Goal: Task Accomplishment & Management: Manage account settings

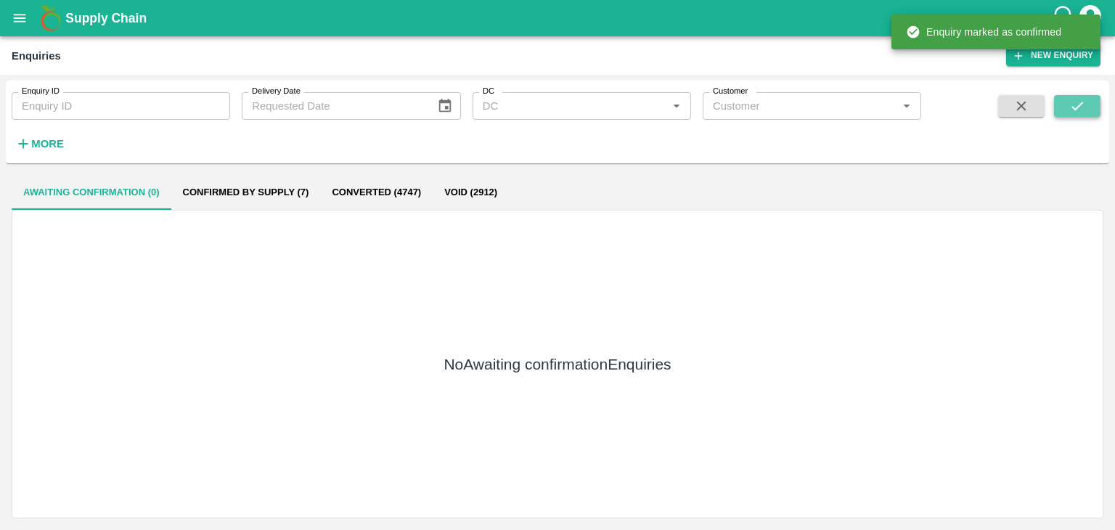
click at [1072, 102] on icon "submit" at bounding box center [1077, 106] width 16 height 16
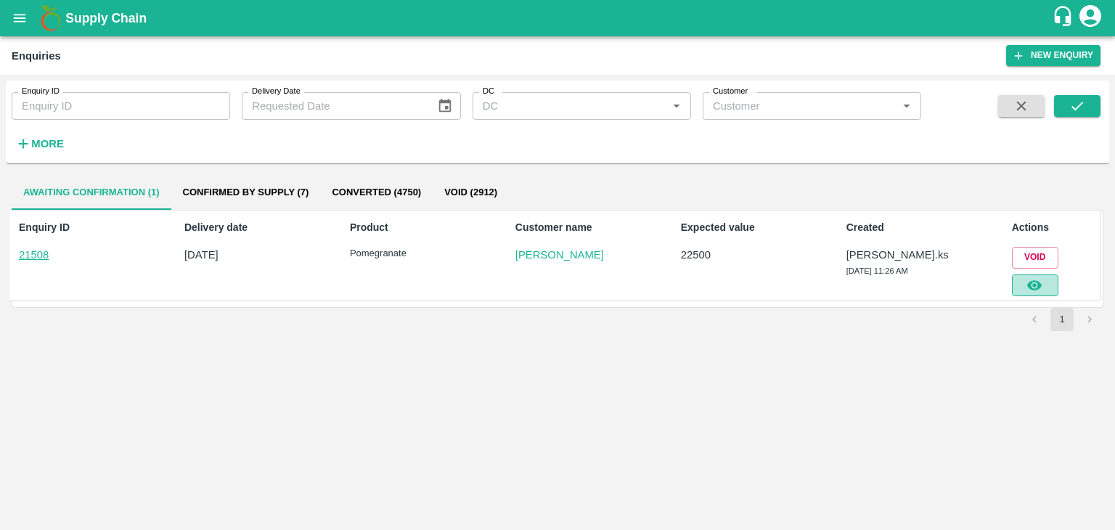
click at [1050, 290] on button "button" at bounding box center [1035, 285] width 46 height 22
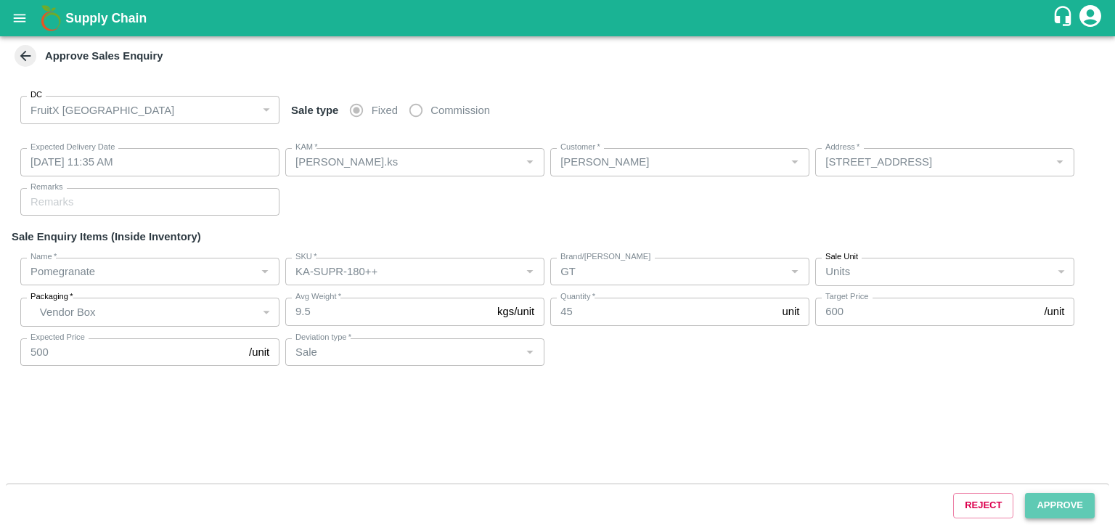
click at [1055, 515] on button "Approve" at bounding box center [1060, 505] width 70 height 25
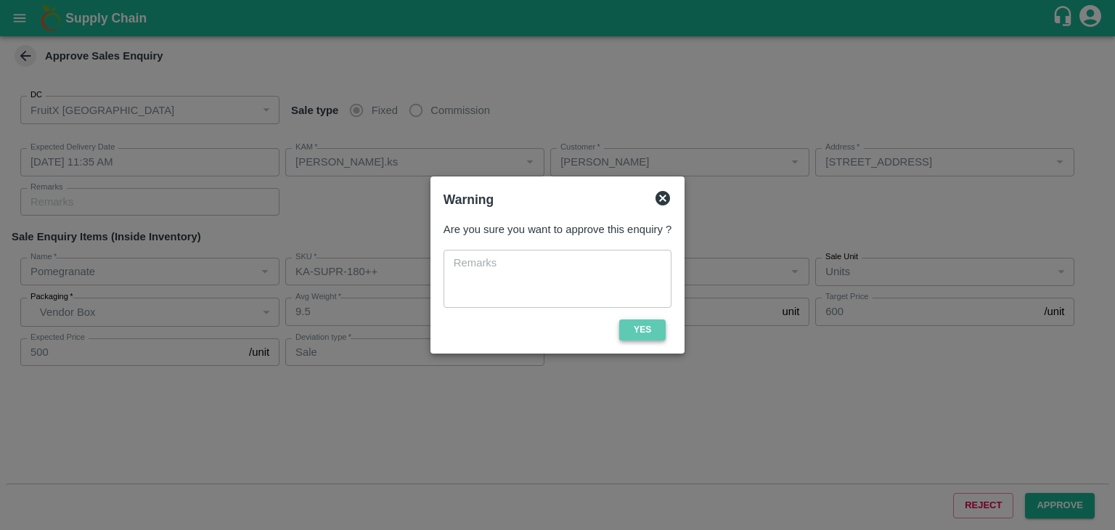
click at [640, 326] on button "Yes" at bounding box center [642, 329] width 46 height 21
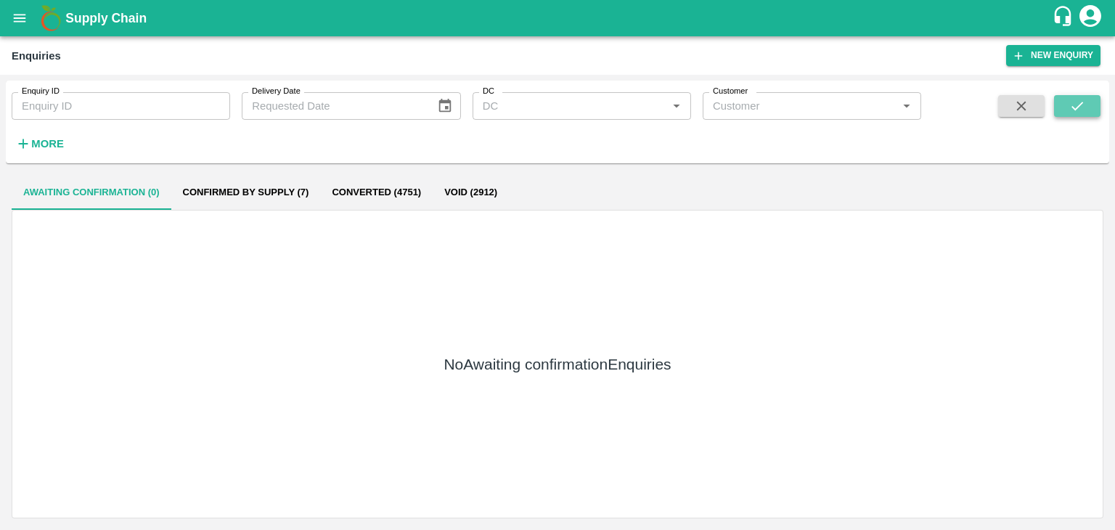
click at [1072, 95] on button "submit" at bounding box center [1077, 106] width 46 height 22
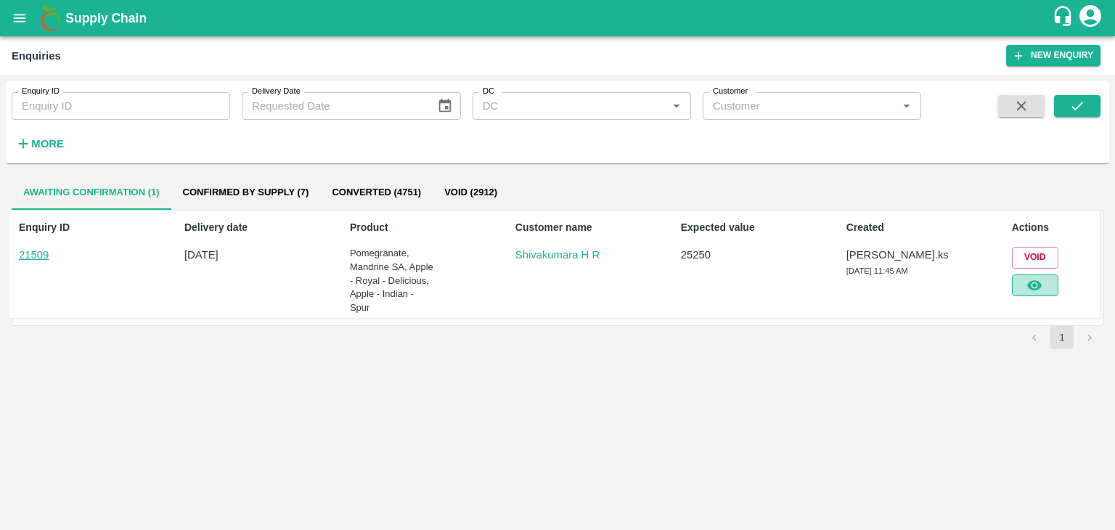
click at [1036, 274] on button "button" at bounding box center [1035, 285] width 46 height 22
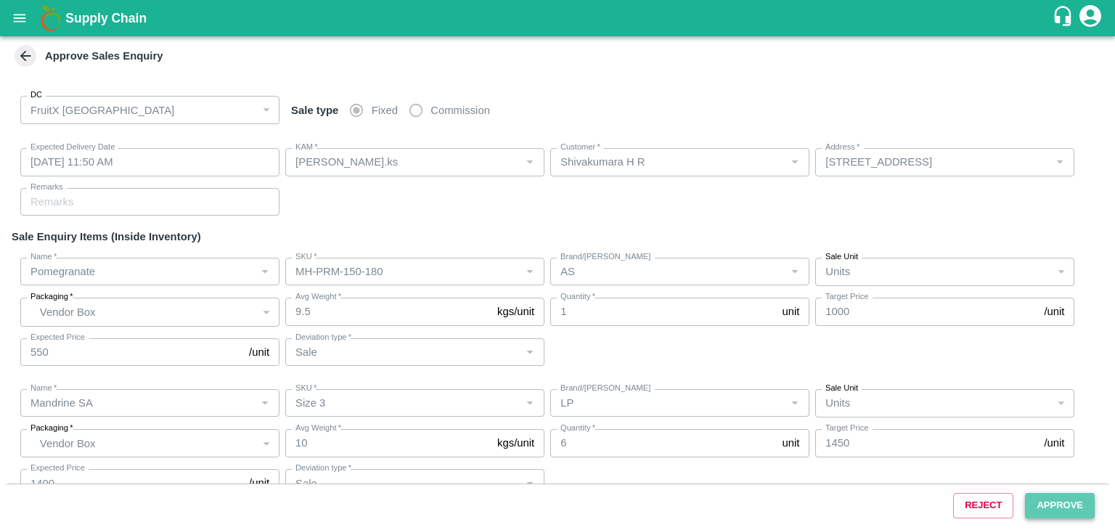
click at [1046, 507] on button "Approve" at bounding box center [1060, 505] width 70 height 25
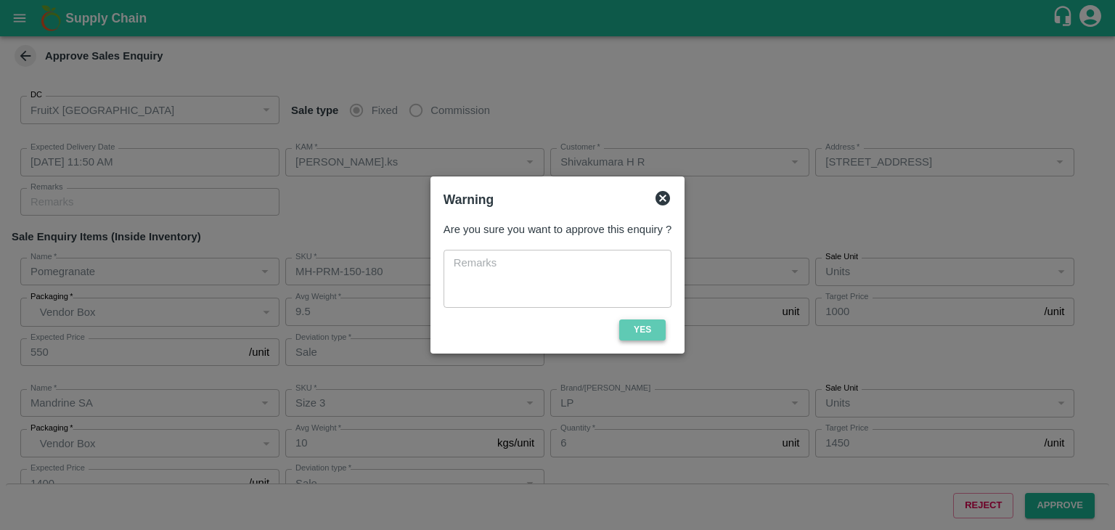
click at [645, 325] on button "Yes" at bounding box center [642, 329] width 46 height 21
